Goal: Transaction & Acquisition: Purchase product/service

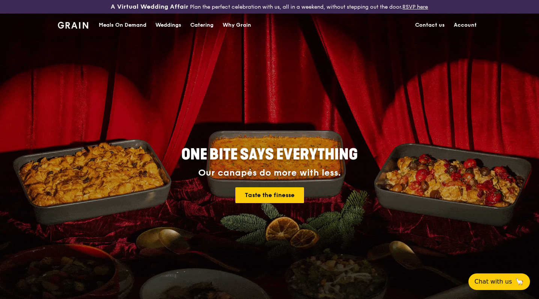
click at [168, 24] on div "Weddings" at bounding box center [169, 25] width 26 height 23
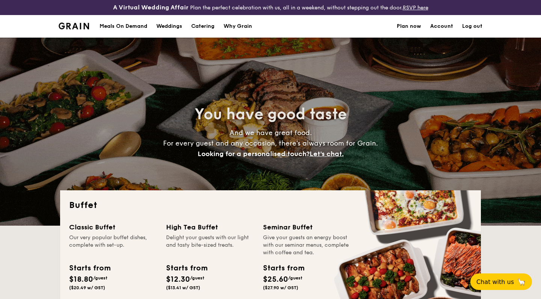
select select
click at [125, 27] on div "Meals On Demand" at bounding box center [124, 26] width 48 height 23
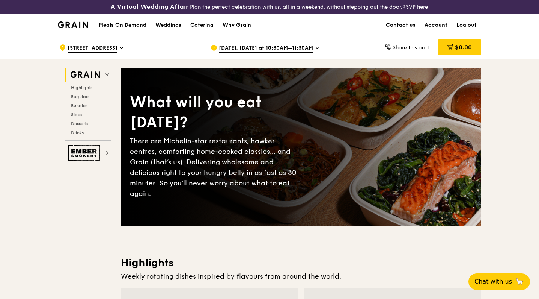
click at [202, 23] on div "Catering" at bounding box center [201, 25] width 23 height 23
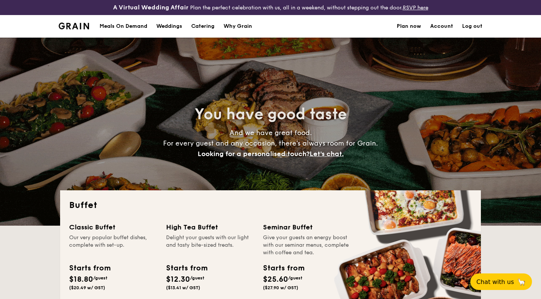
select select
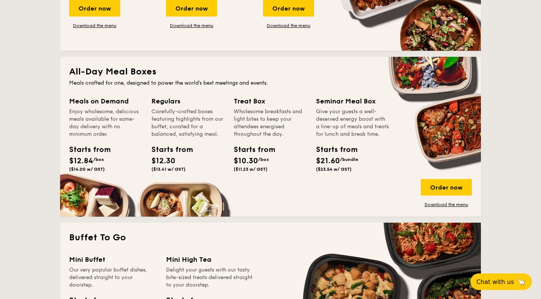
scroll to position [169, 0]
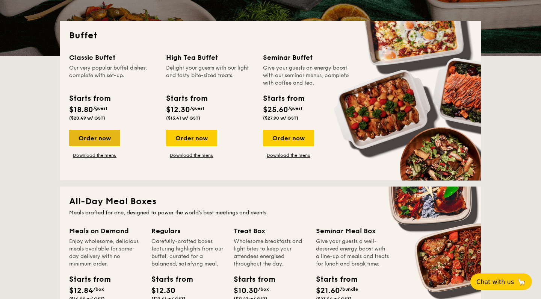
click at [91, 136] on div "Order now" at bounding box center [94, 138] width 51 height 17
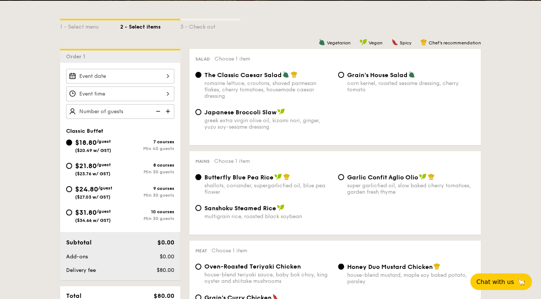
scroll to position [182, 0]
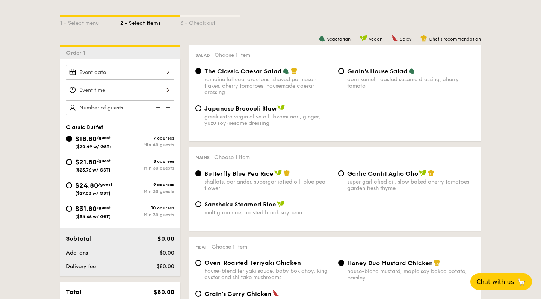
select select
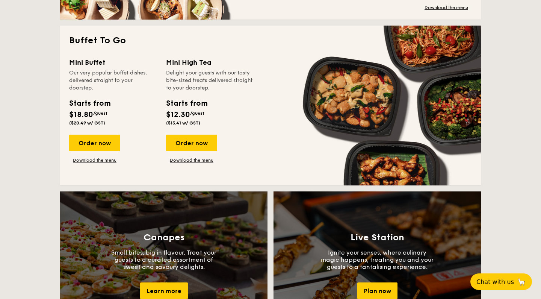
scroll to position [494, 0]
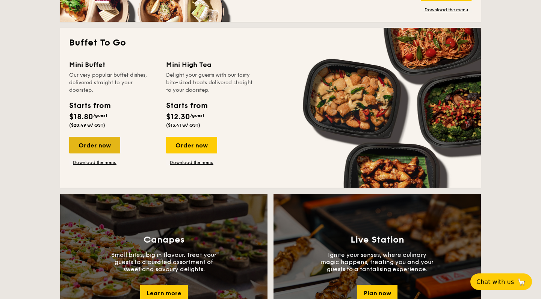
click at [106, 147] on div "Order now" at bounding box center [94, 145] width 51 height 17
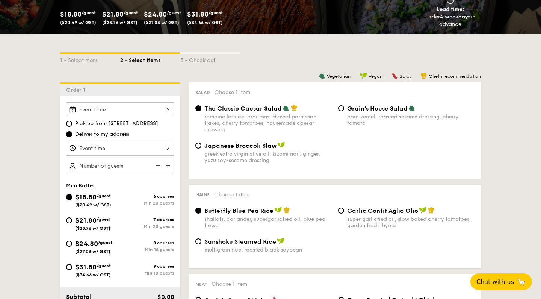
scroll to position [147, 0]
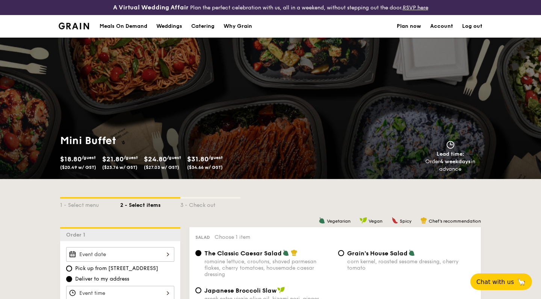
scroll to position [0, 0]
click at [197, 26] on div "Catering" at bounding box center [202, 26] width 23 height 23
select select
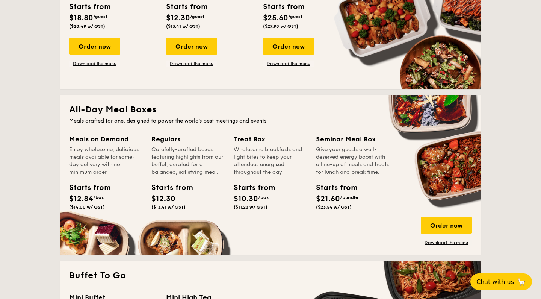
scroll to position [262, 0]
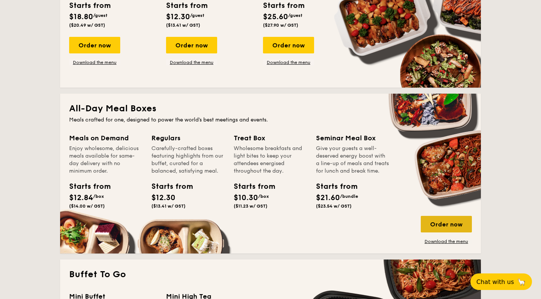
click at [439, 227] on div "Order now" at bounding box center [446, 224] width 51 height 17
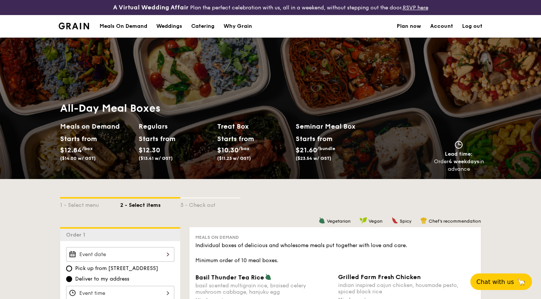
click at [159, 29] on div "Weddings" at bounding box center [169, 26] width 26 height 23
